Goal: Use online tool/utility: Use online tool/utility

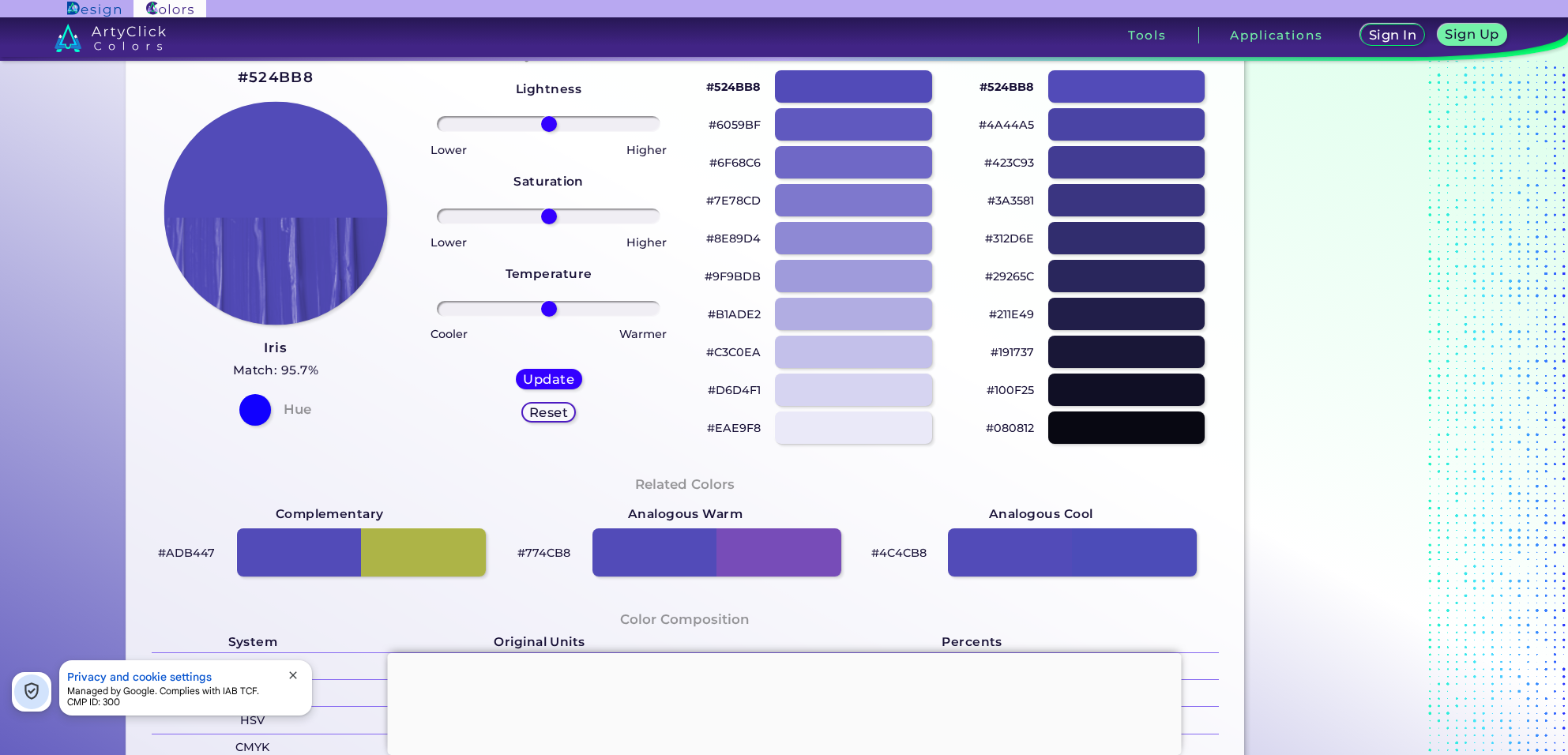
scroll to position [94, 0]
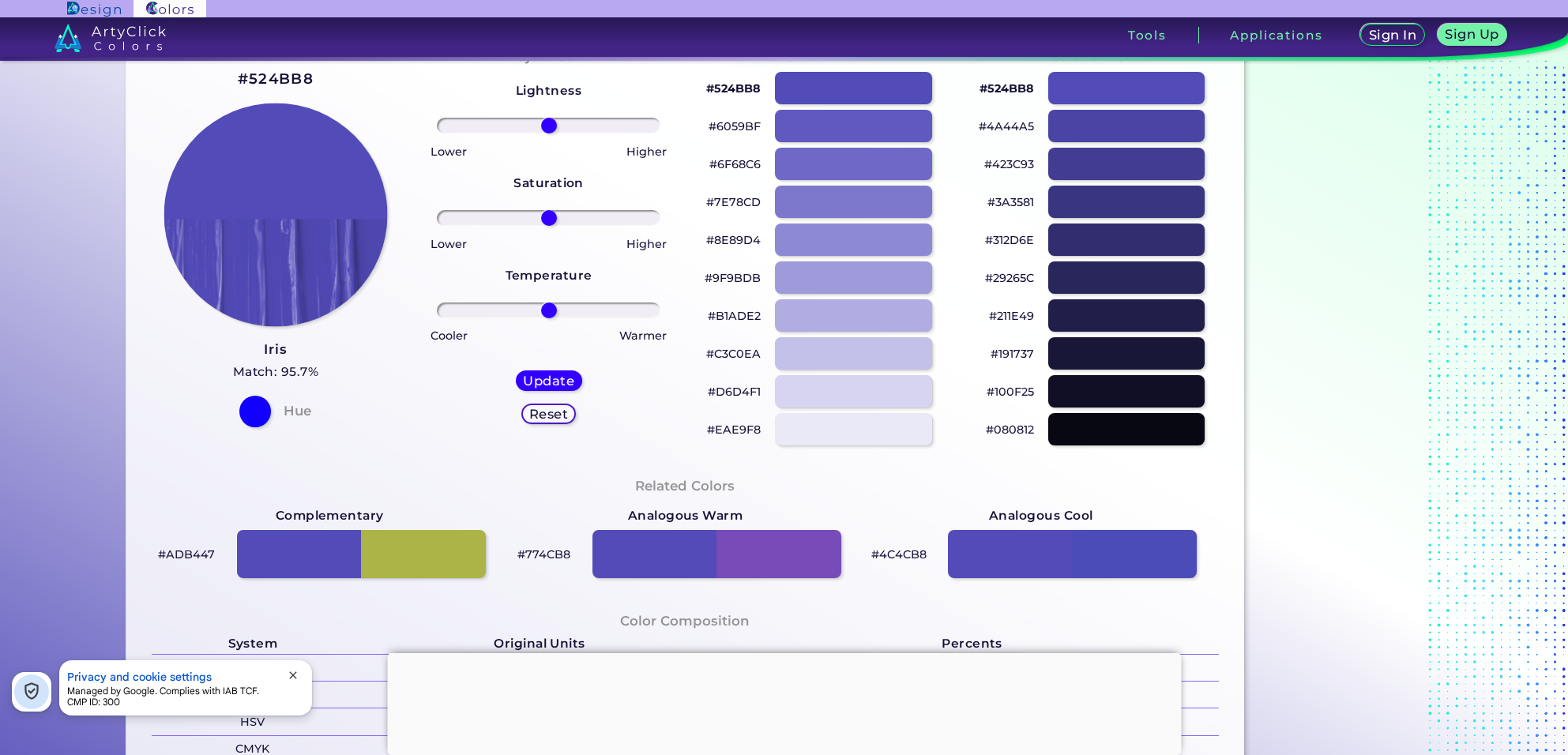
click at [331, 183] on img at bounding box center [276, 215] width 223 height 223
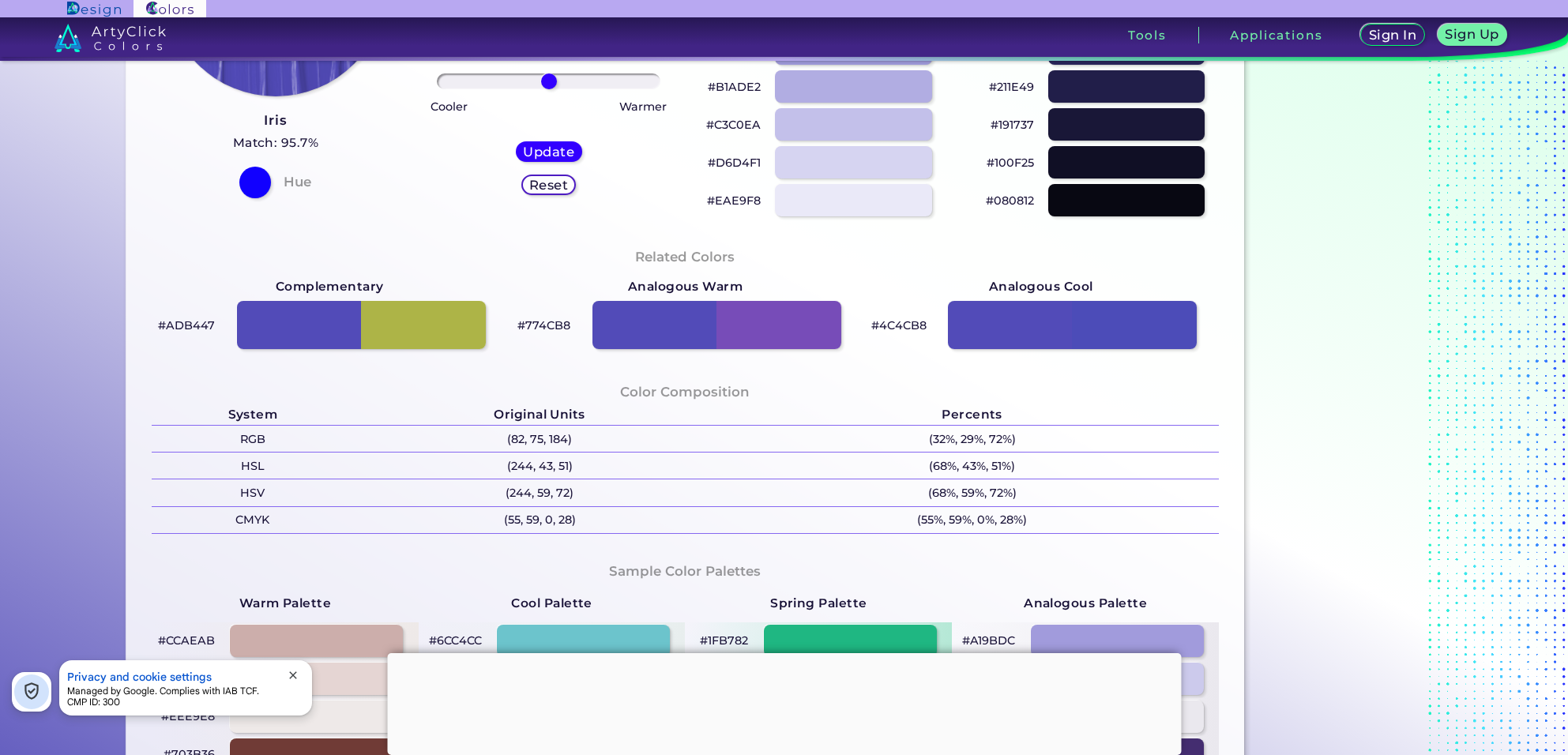
scroll to position [327, 0]
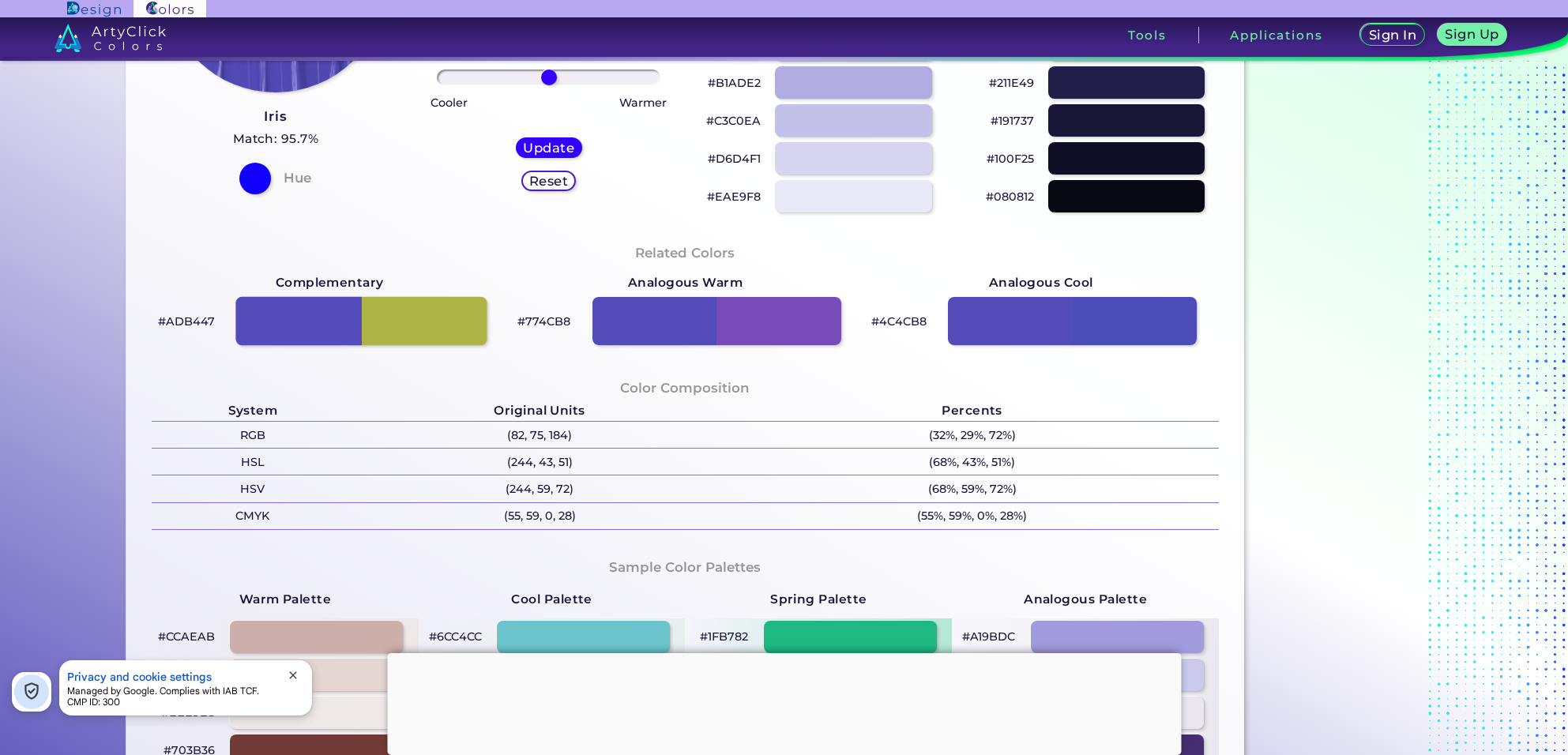
click at [274, 325] on div at bounding box center [361, 321] width 251 height 49
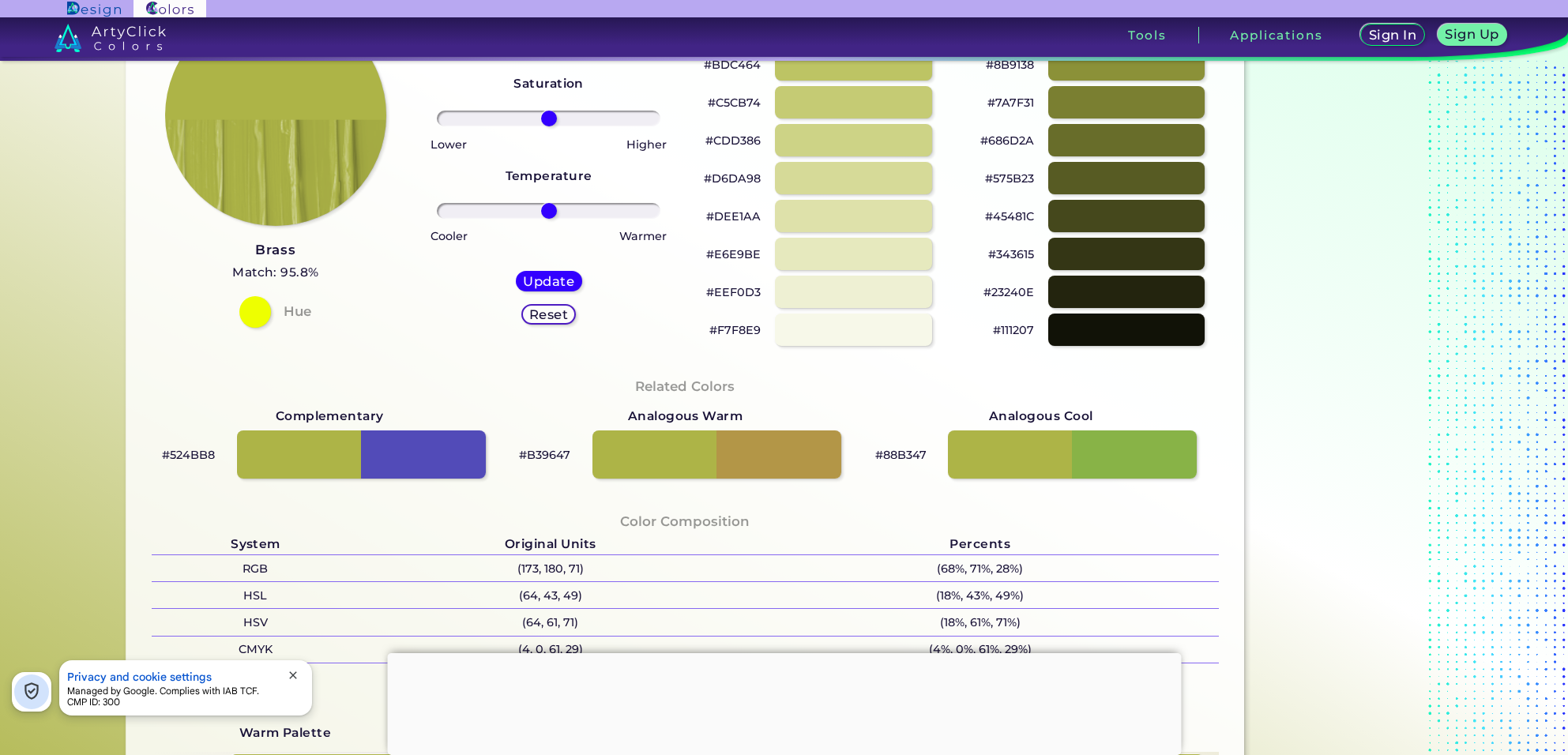
scroll to position [192, 0]
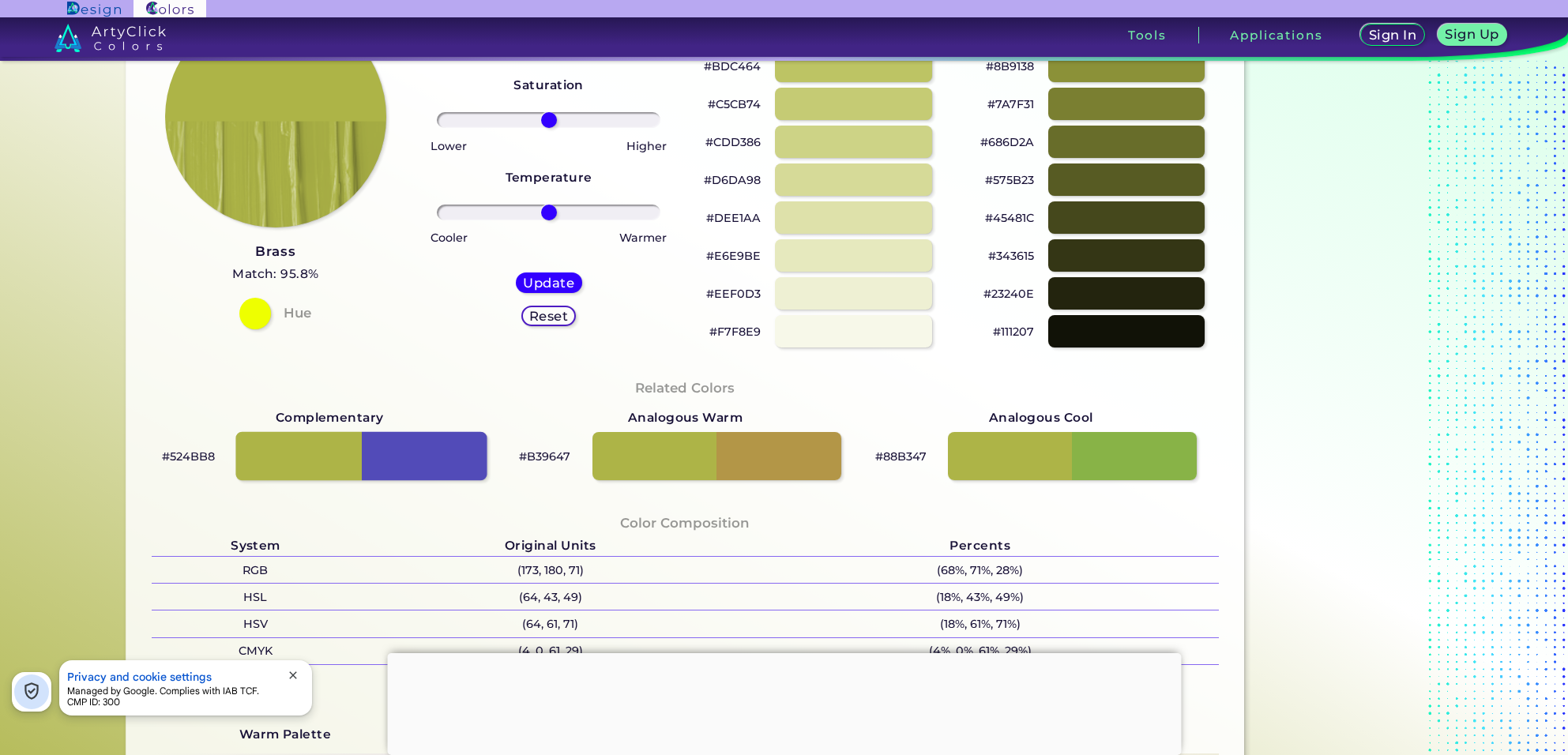
click at [419, 452] on div at bounding box center [361, 456] width 251 height 49
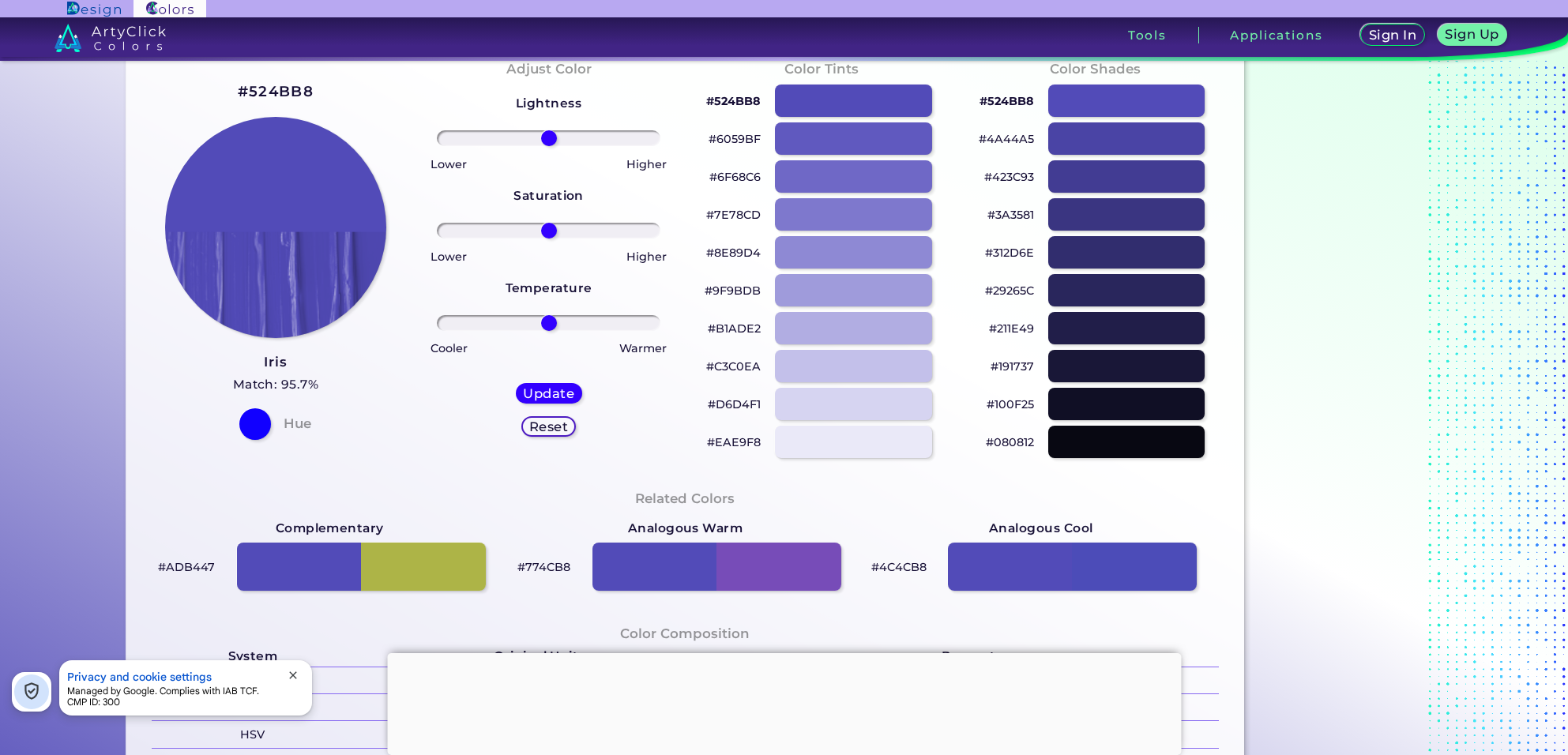
scroll to position [71, 0]
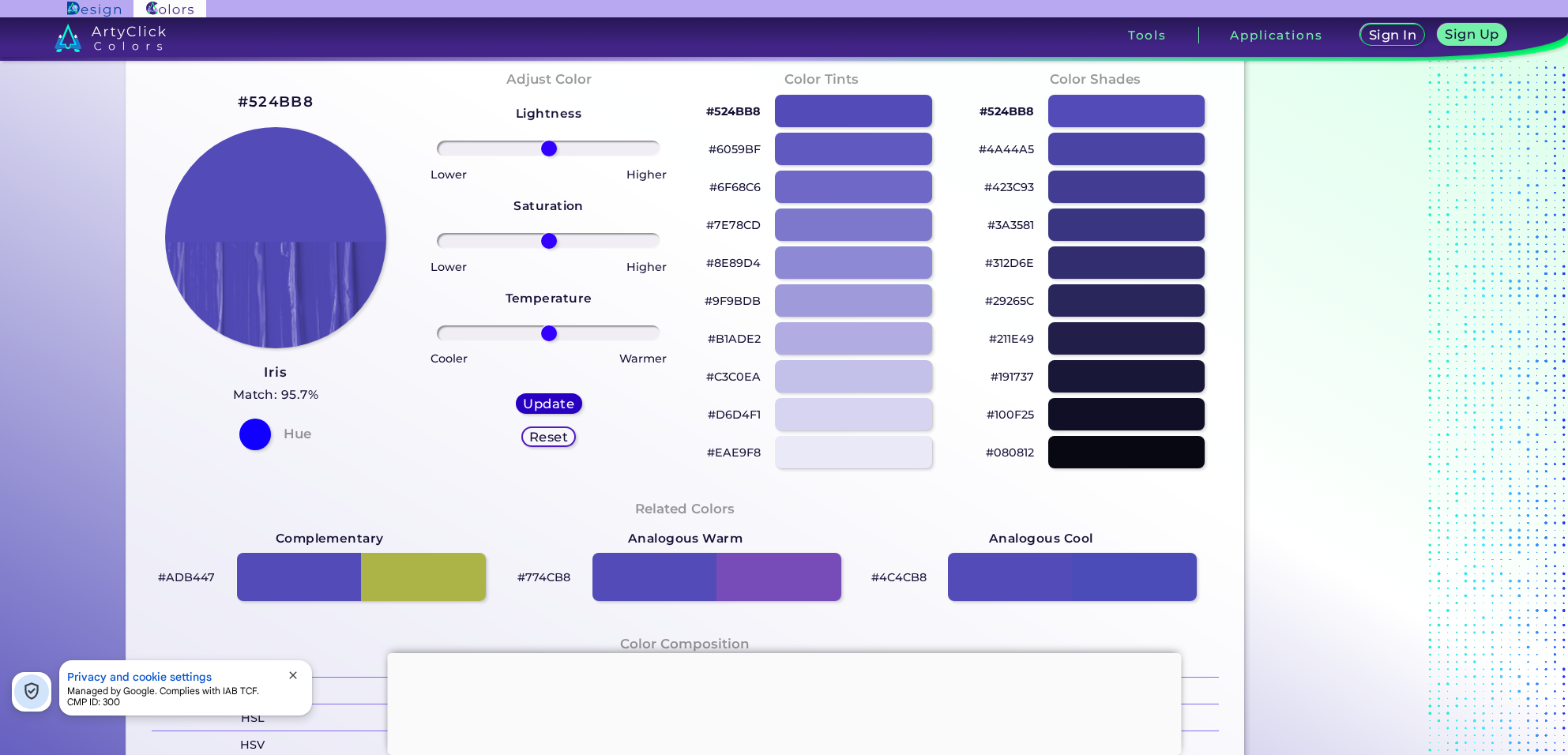
click at [556, 399] on h5 "Update" at bounding box center [548, 404] width 53 height 13
type input "#534cb8"
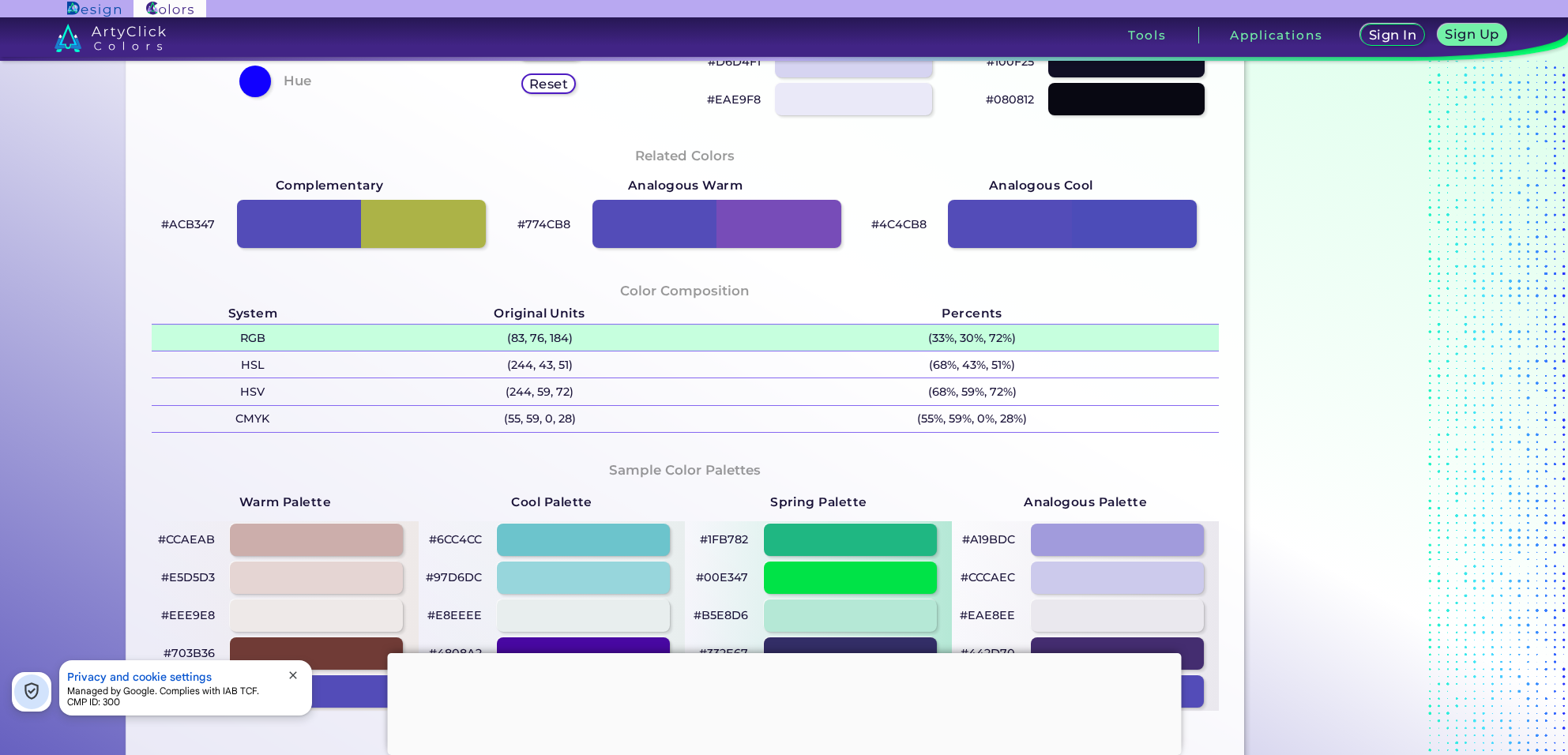
scroll to position [425, 0]
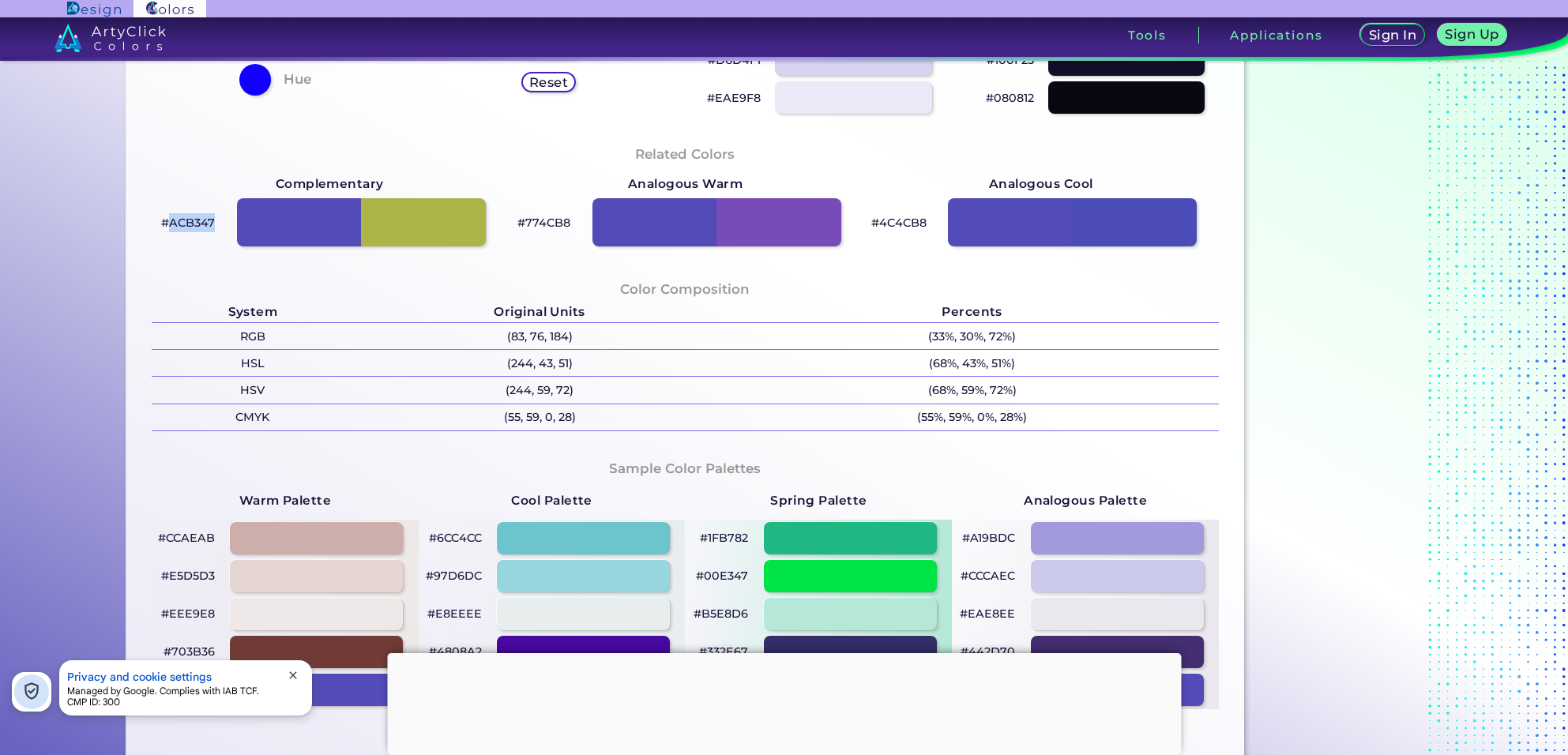
drag, startPoint x: 209, startPoint y: 222, endPoint x: 165, endPoint y: 224, distance: 44.0
click at [165, 224] on p "#ACB347" at bounding box center [188, 222] width 54 height 19
copy p "ACB347"
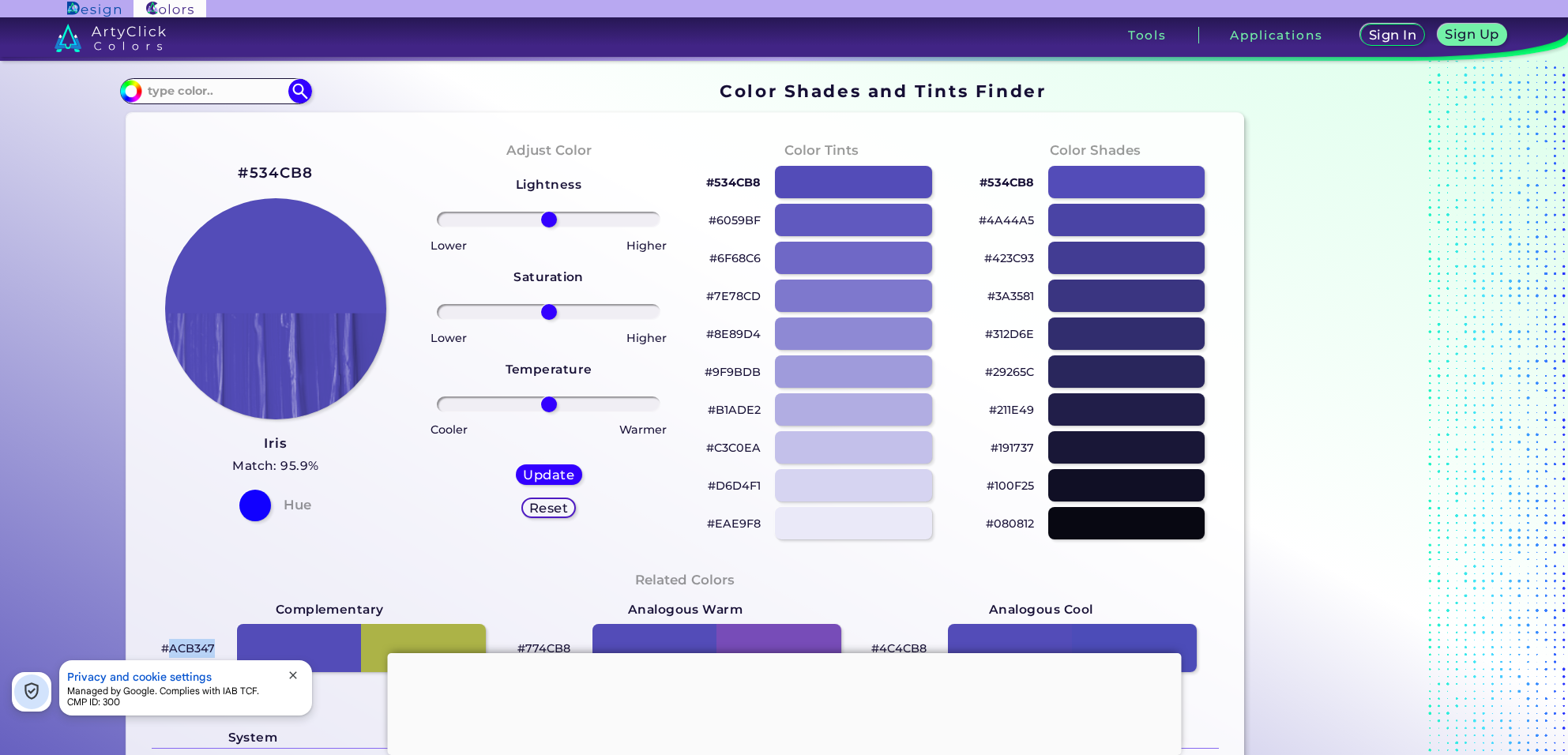
scroll to position [0, 0]
click at [259, 174] on h2 "#534CB8" at bounding box center [275, 173] width 75 height 20
click at [259, 174] on h2 "#534CB8 copied" at bounding box center [275, 173] width 75 height 20
copy h2 "534CB8 copied"
drag, startPoint x: 309, startPoint y: 171, endPoint x: 244, endPoint y: 175, distance: 65.1
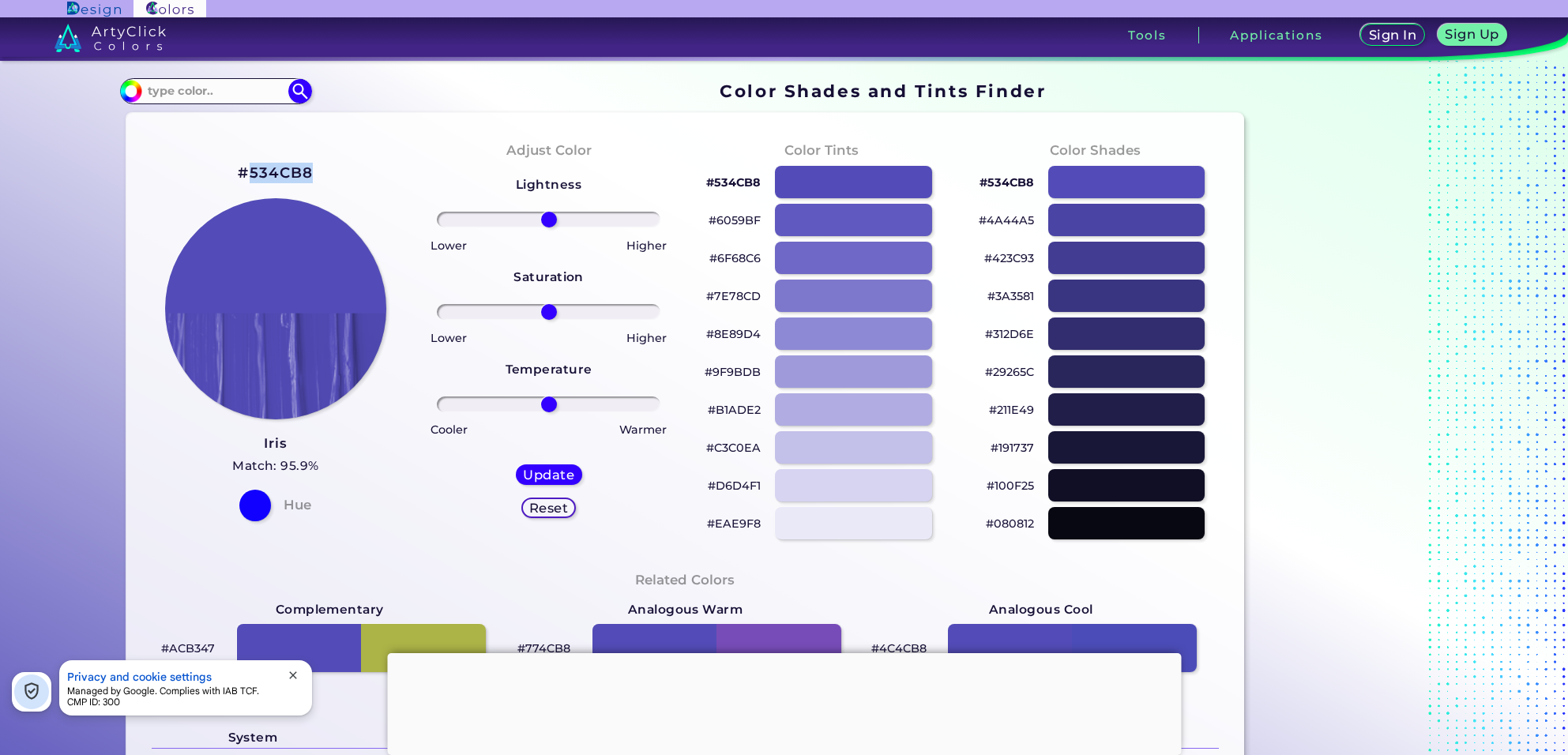
click at [244, 175] on div "#534CB8 Iris Match: 95.9% Hue" at bounding box center [275, 341] width 274 height 430
copy h2 "534CB8"
